Goal: Task Accomplishment & Management: Complete application form

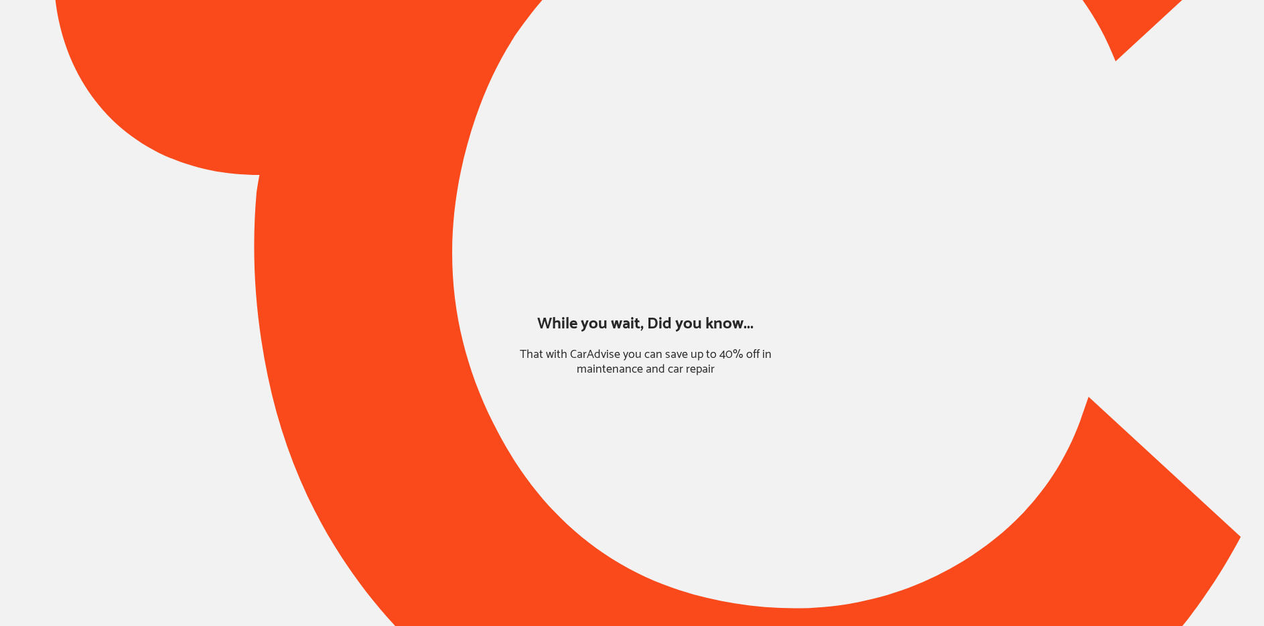
type input "*****"
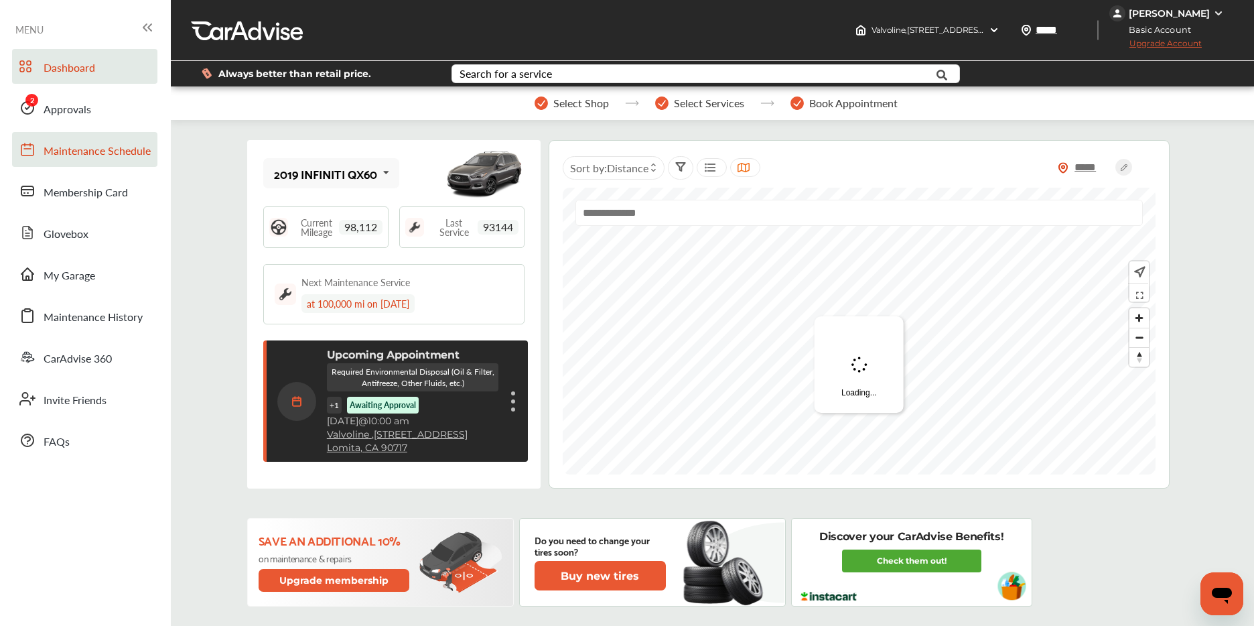
drag, startPoint x: 94, startPoint y: 115, endPoint x: 100, endPoint y: 131, distance: 18.0
click at [94, 116] on link "Approvals" at bounding box center [84, 107] width 145 height 35
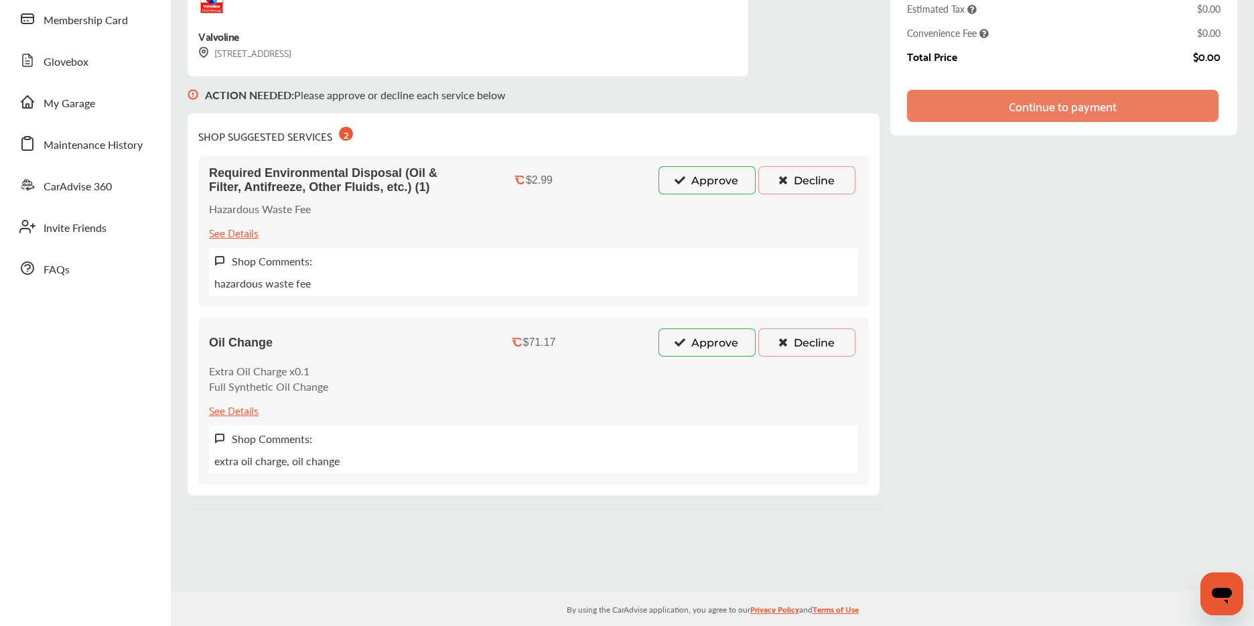
scroll to position [158, 0]
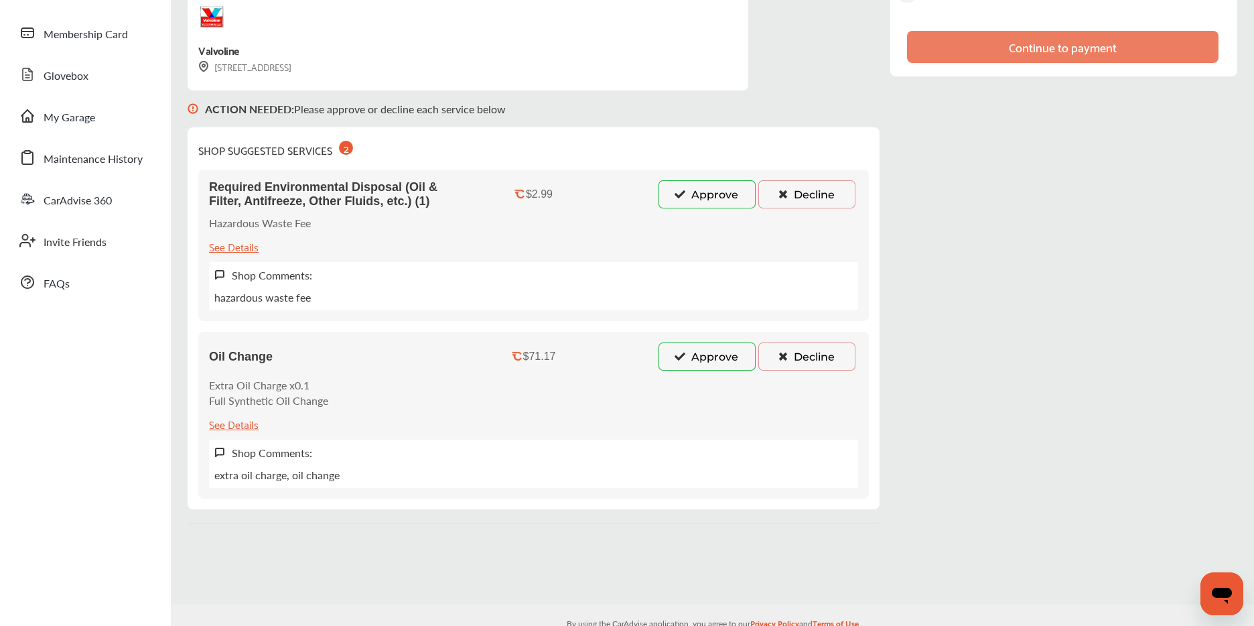
click at [688, 192] on button "Approve" at bounding box center [706, 194] width 97 height 28
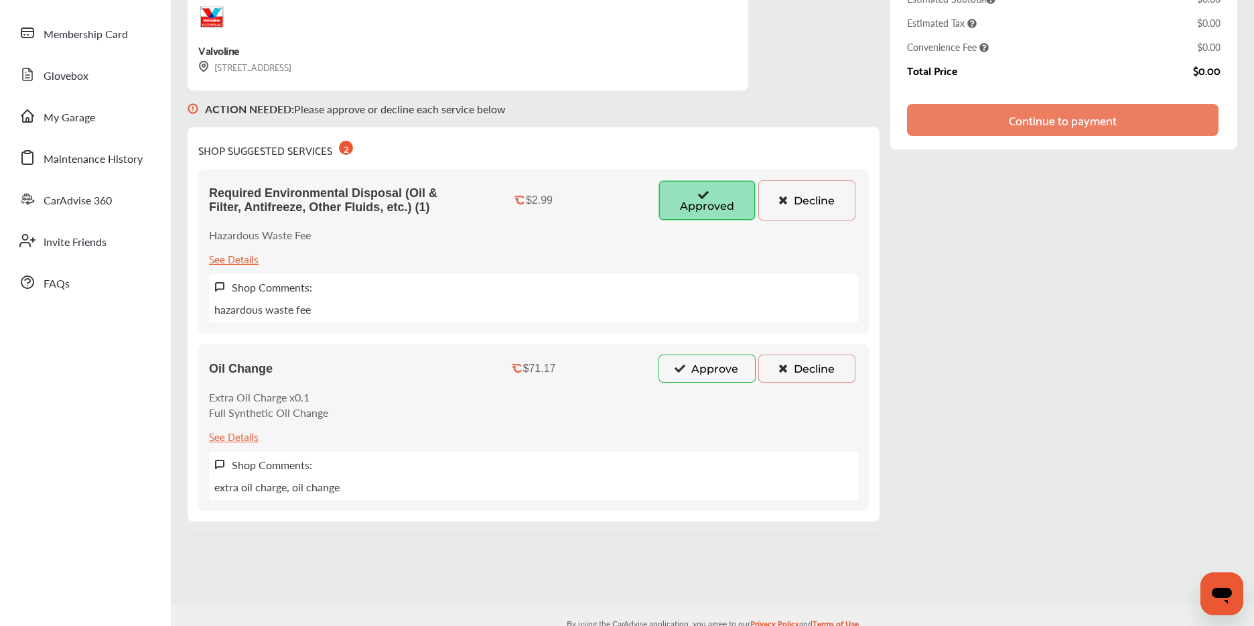
click at [685, 360] on button "Approve" at bounding box center [706, 368] width 97 height 28
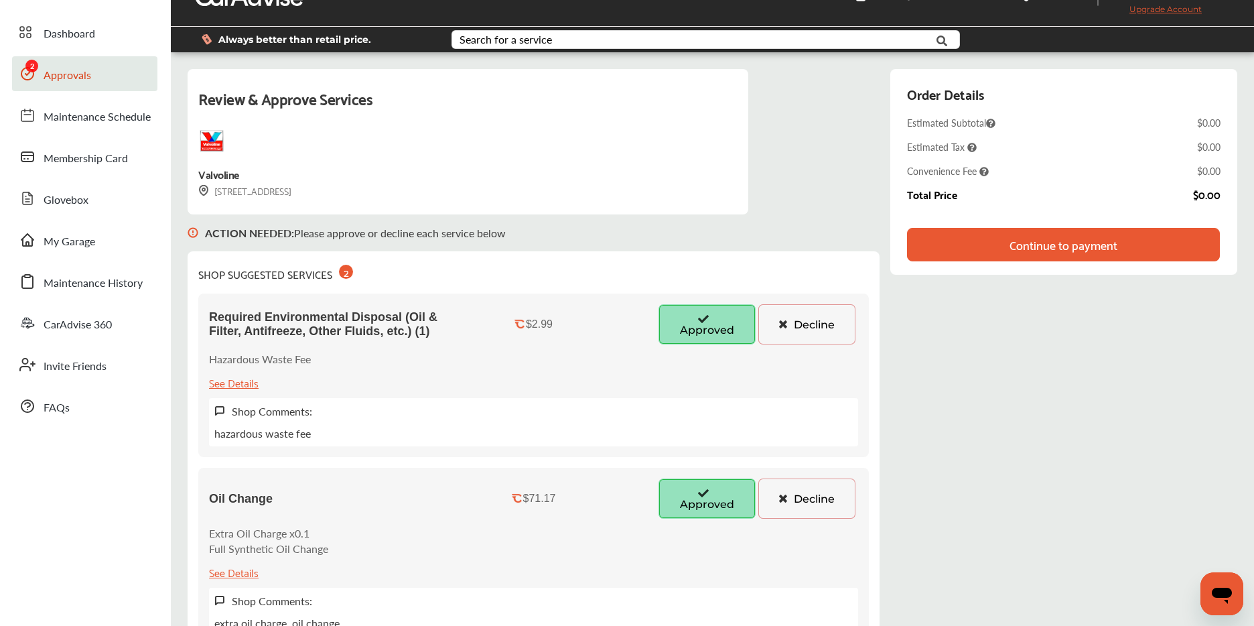
scroll to position [27, 0]
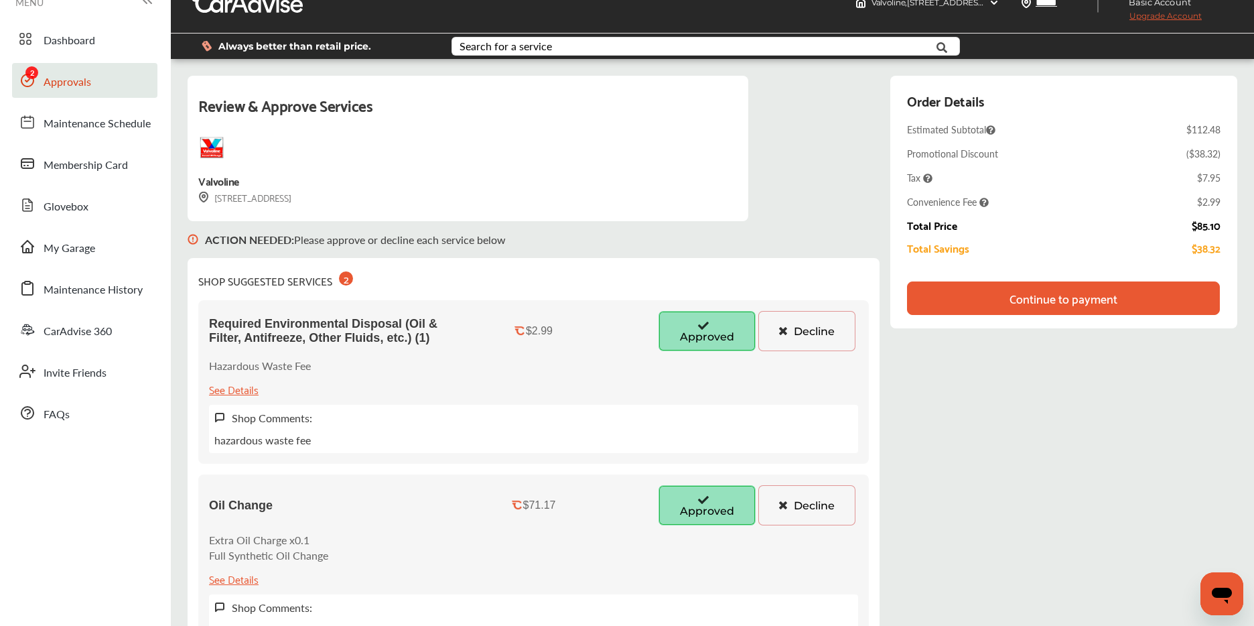
drag, startPoint x: 1042, startPoint y: 293, endPoint x: 1048, endPoint y: 296, distance: 6.9
click at [1042, 293] on div "Continue to payment" at bounding box center [1063, 297] width 108 height 13
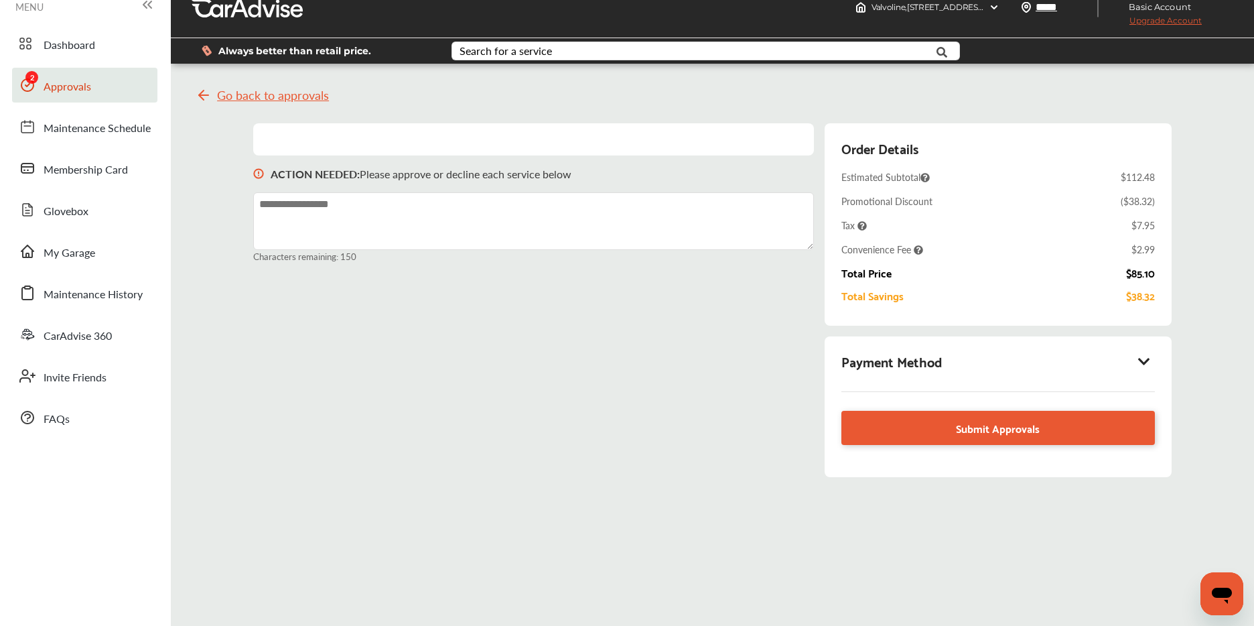
scroll to position [22, 0]
click at [1137, 359] on div "Payment Method" at bounding box center [997, 361] width 313 height 23
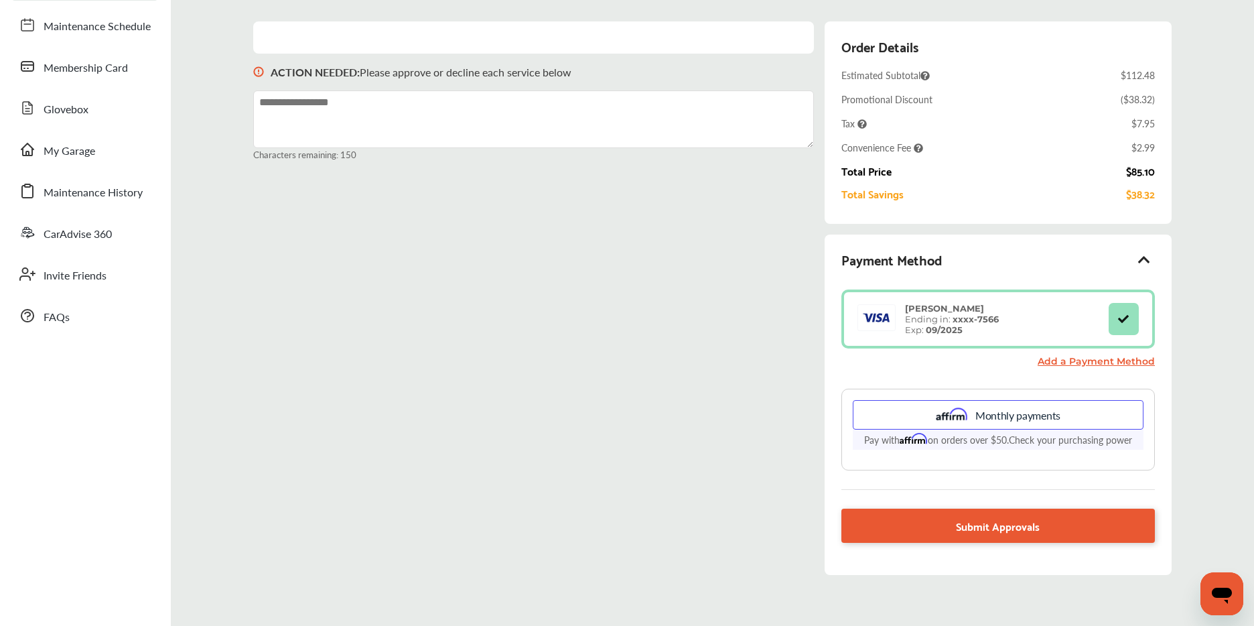
scroll to position [123, 0]
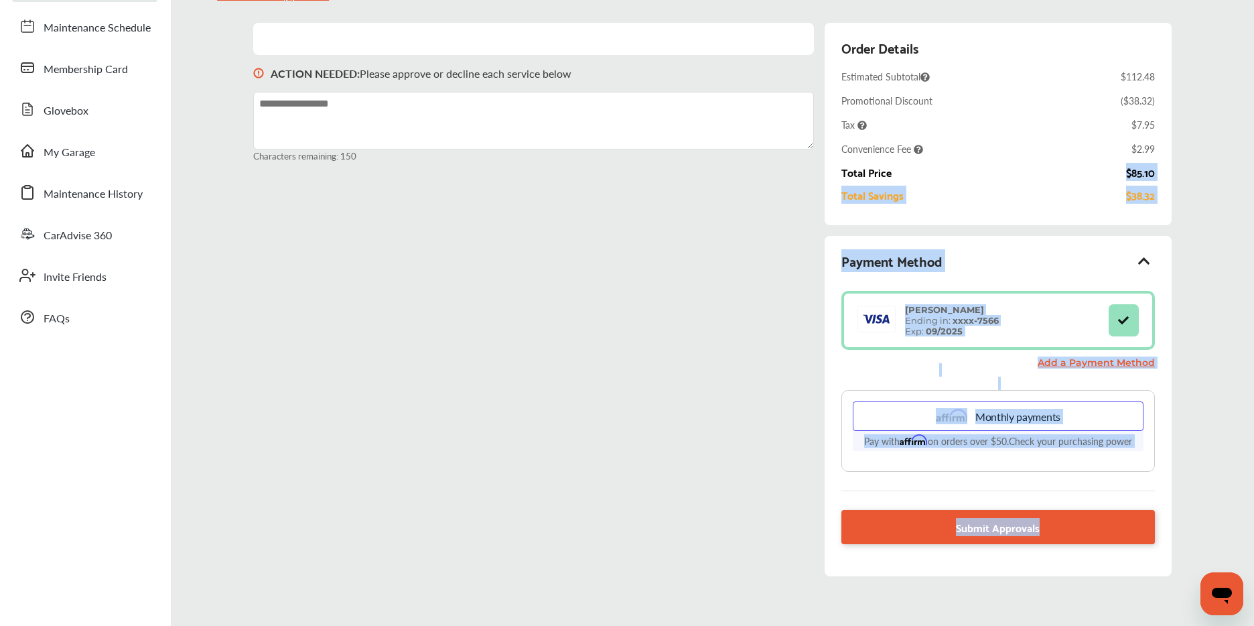
drag, startPoint x: 1128, startPoint y: 173, endPoint x: 1161, endPoint y: 174, distance: 32.8
click at [1191, 175] on div "Go back to approvals ACTION NEEDED : Please approve or decline each service bel…" at bounding box center [712, 284] width 1076 height 623
click at [1145, 171] on div "$85.10" at bounding box center [1140, 172] width 29 height 12
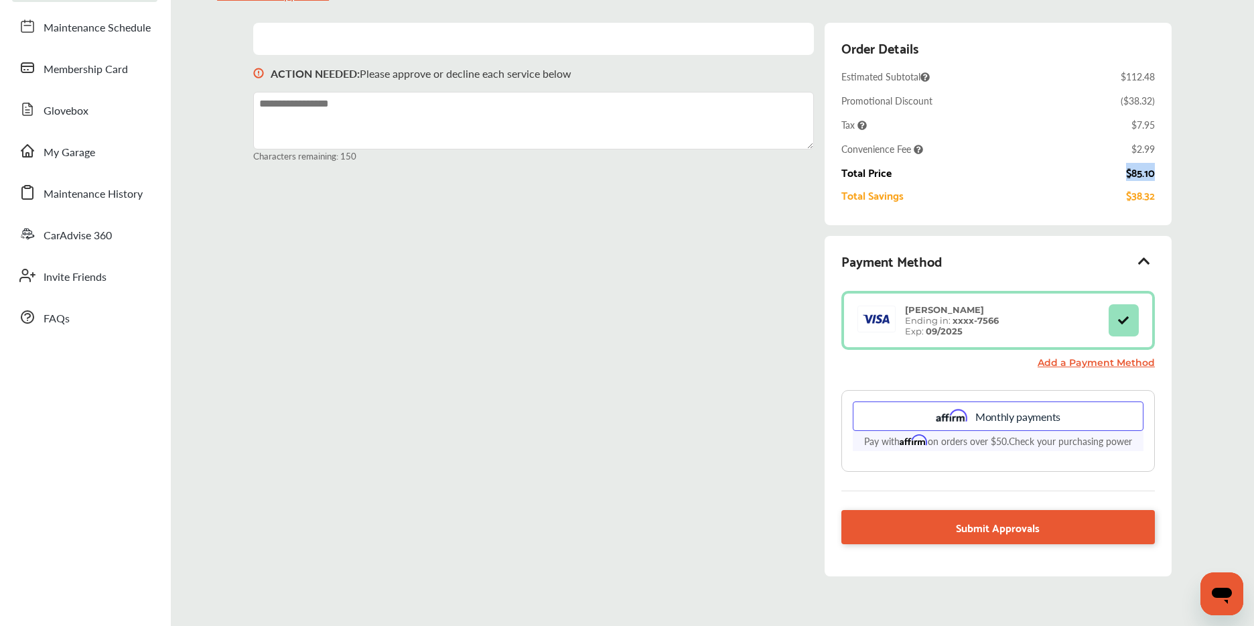
drag, startPoint x: 1129, startPoint y: 173, endPoint x: 1165, endPoint y: 171, distance: 35.5
click at [1167, 171] on div "Order Details Estimated Subtotal $112.48 Promotional Discount ( $38.32 ) Tax $7…" at bounding box center [998, 124] width 347 height 202
copy div "$85.10"
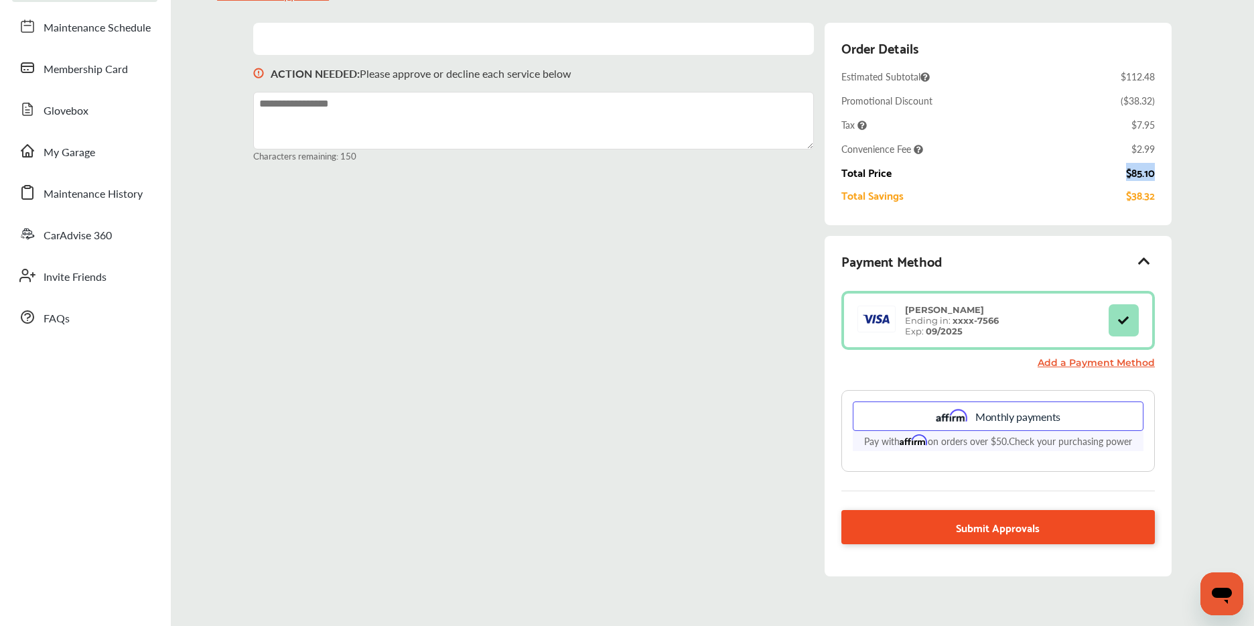
click at [1010, 531] on span "Submit Approvals" at bounding box center [998, 527] width 84 height 18
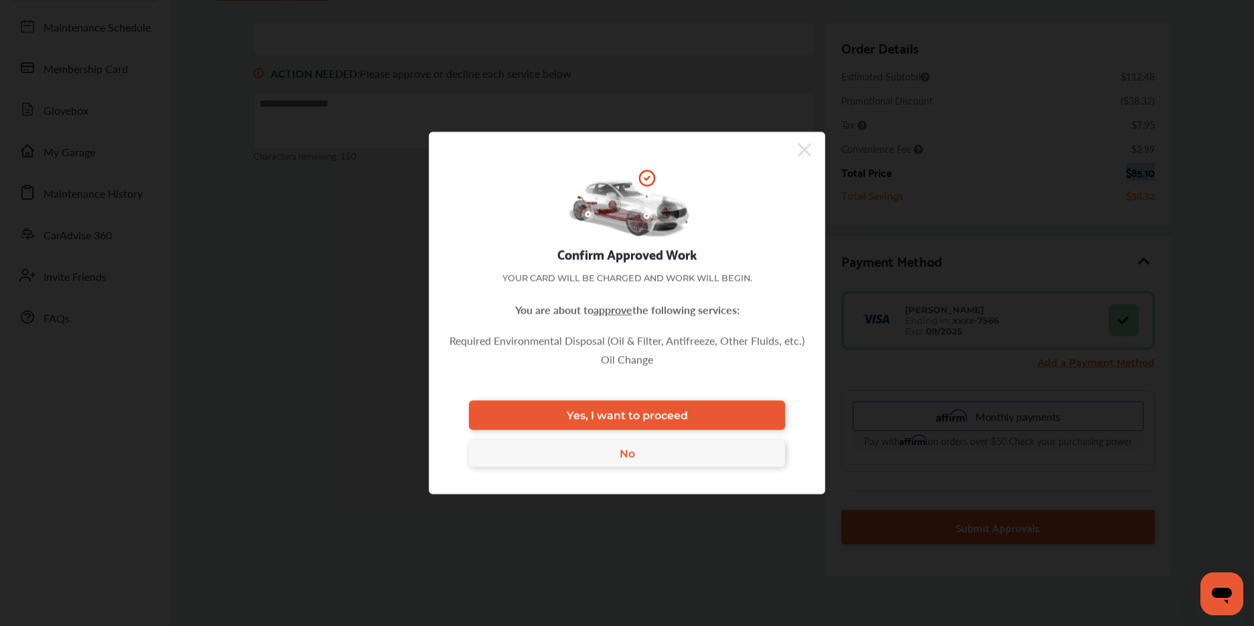
click at [713, 415] on link "Yes, I want to proceed" at bounding box center [627, 415] width 316 height 29
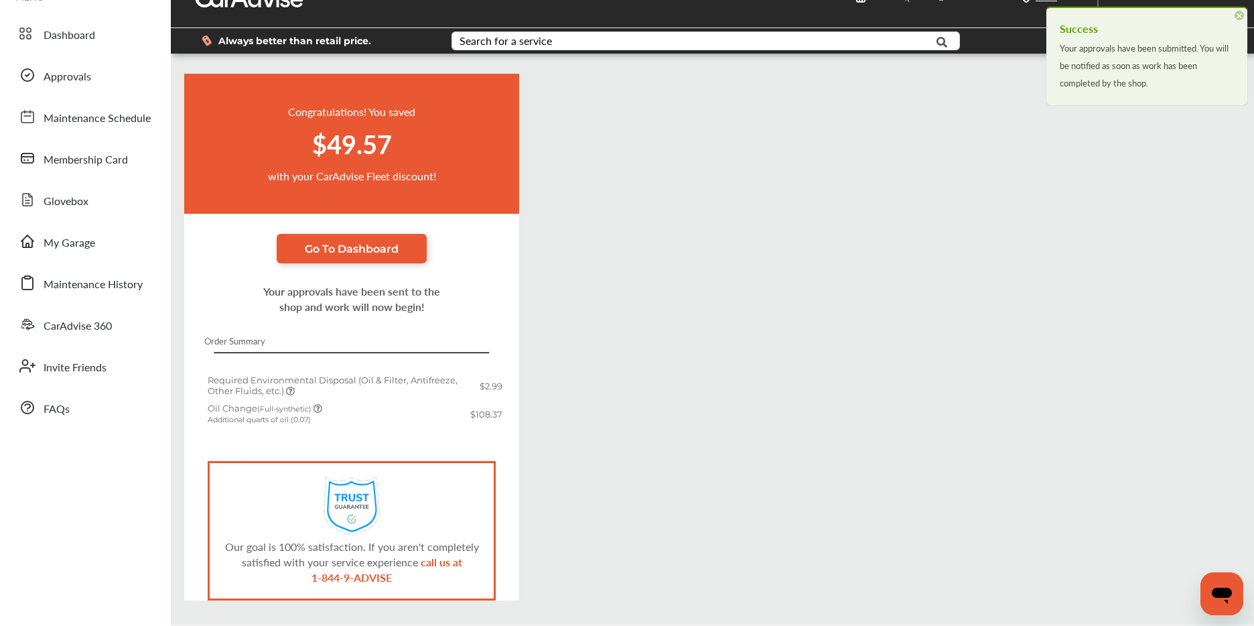
scroll to position [80, 0]
